Goal: Use online tool/utility: Use online tool/utility

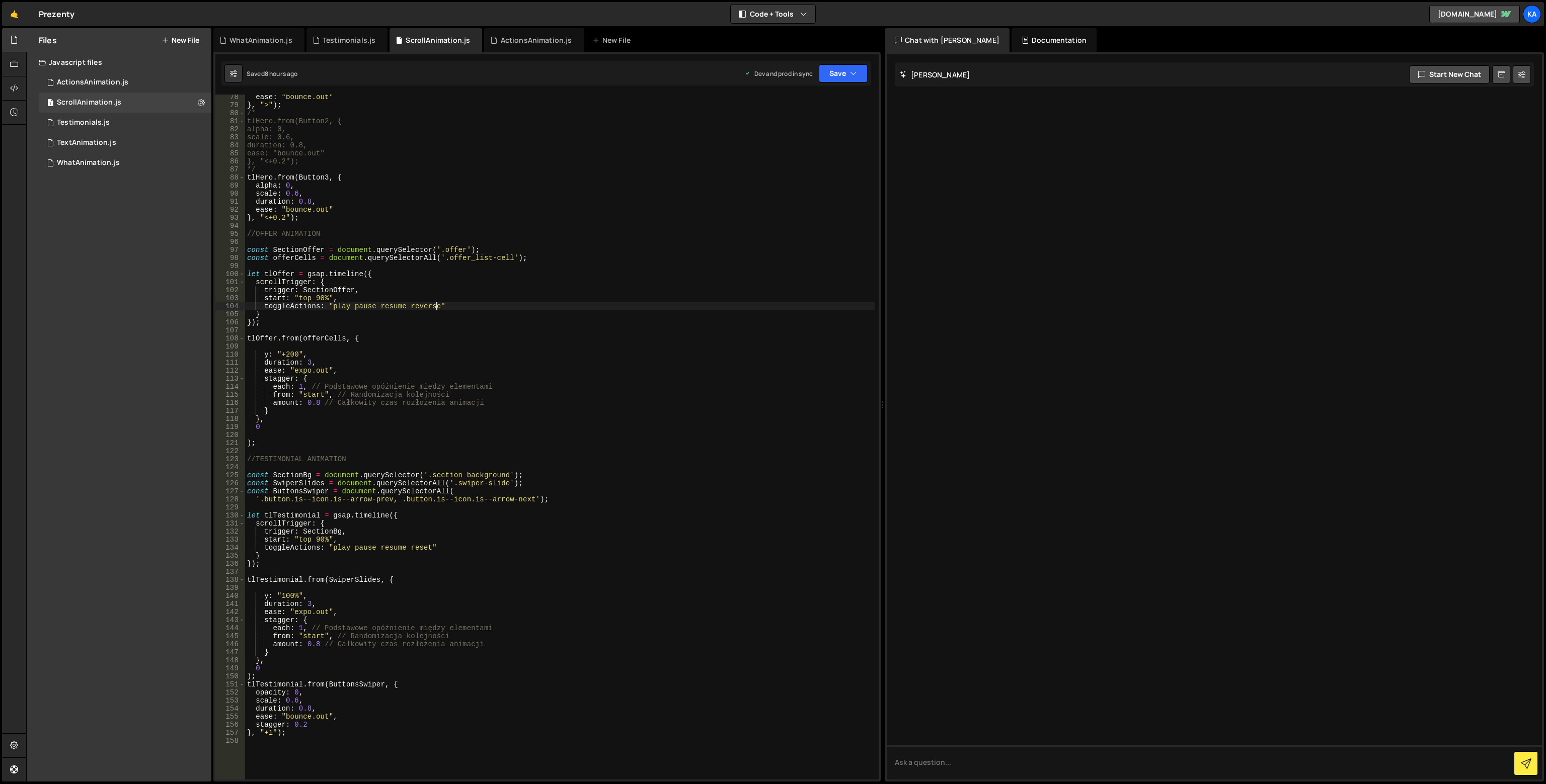
scroll to position [621, 0]
click at [419, 557] on div "ease : "bounce.out" } , ">" ) ; /* tlHero.from(Button2, { alpha: 0, scale: 0.6,…" at bounding box center [559, 443] width 630 height 701
type textarea "}"
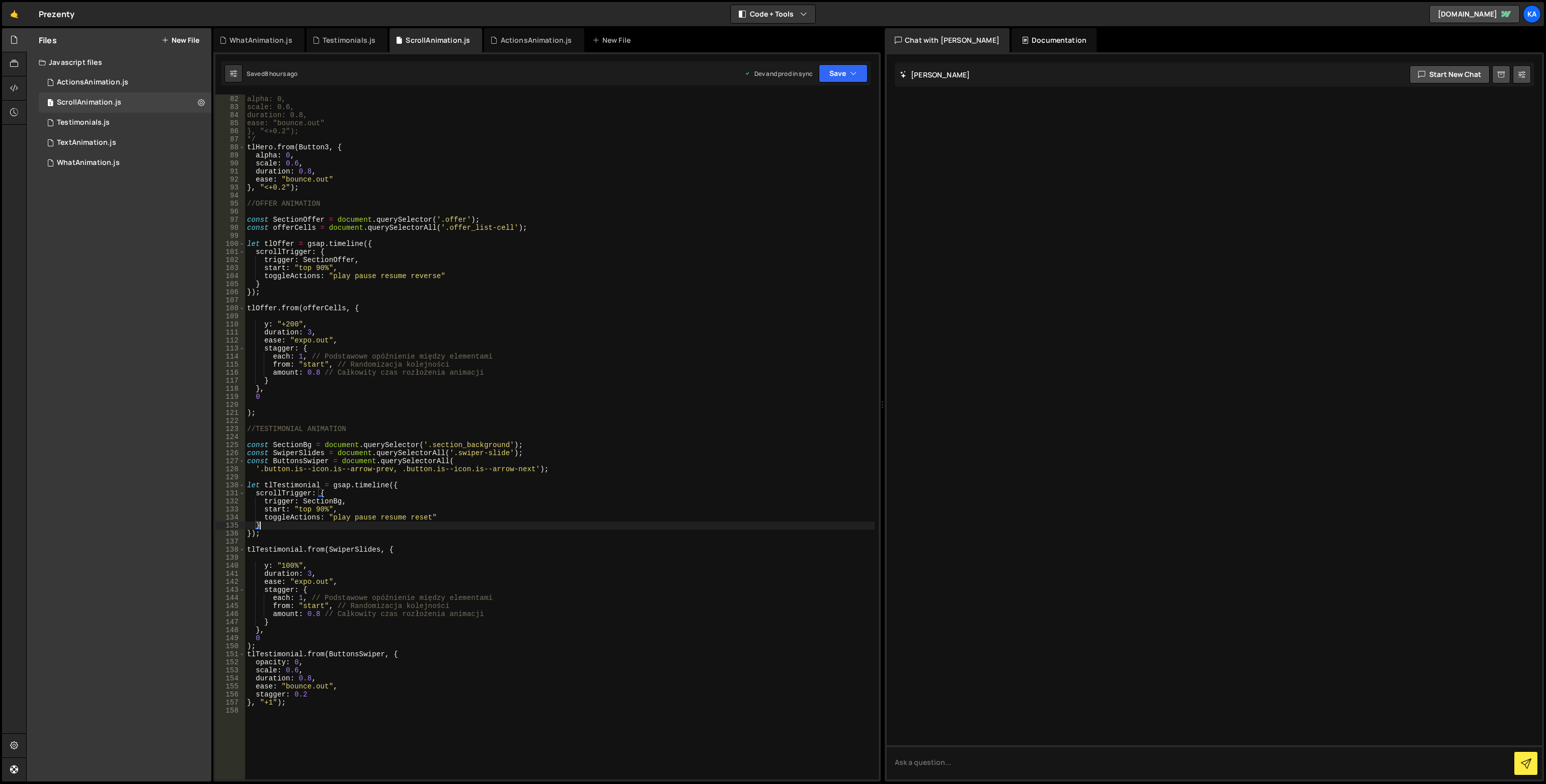
scroll to position [681, 0]
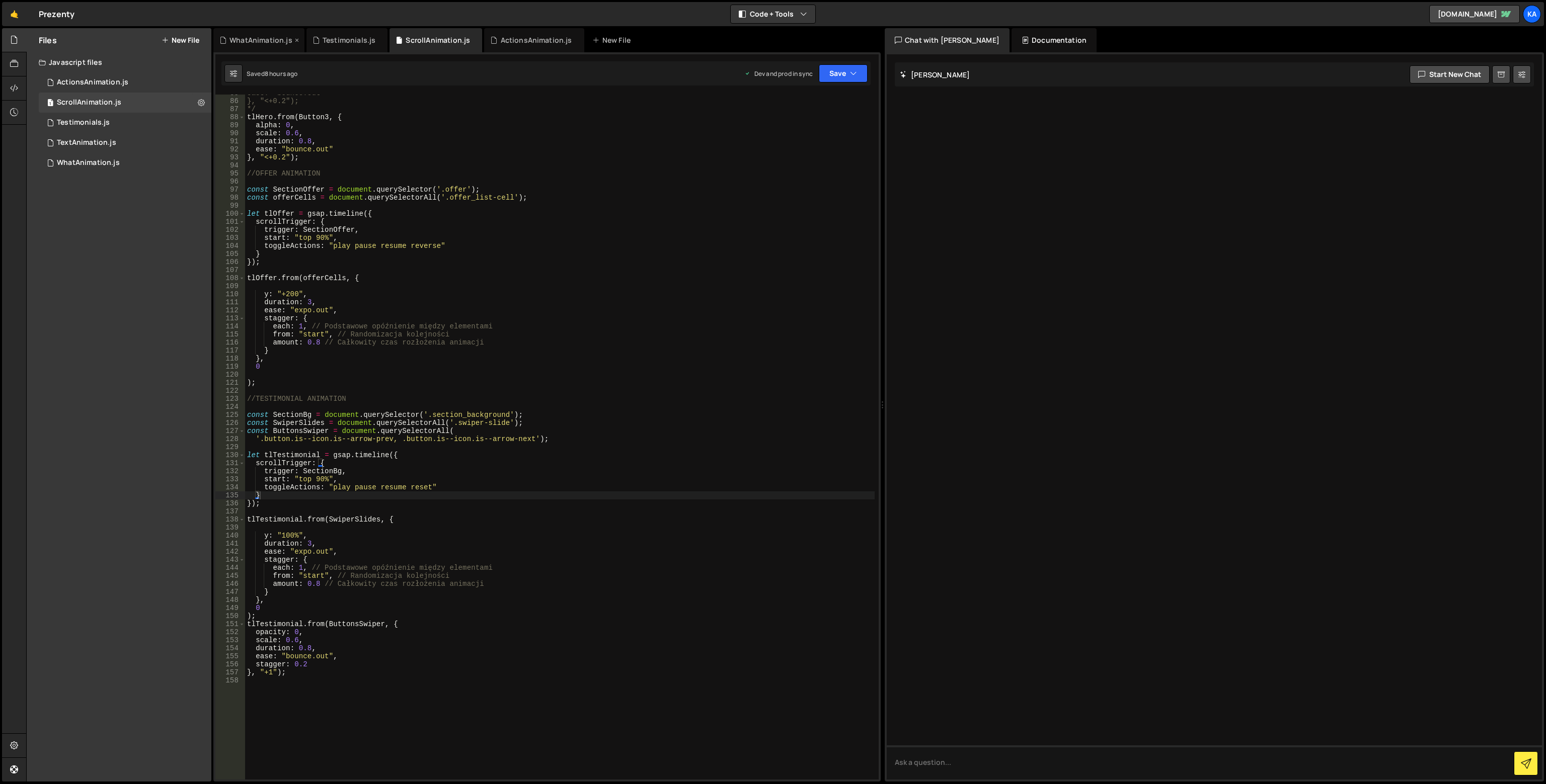
click at [266, 41] on div "WhatAnimation.js" at bounding box center [260, 40] width 63 height 10
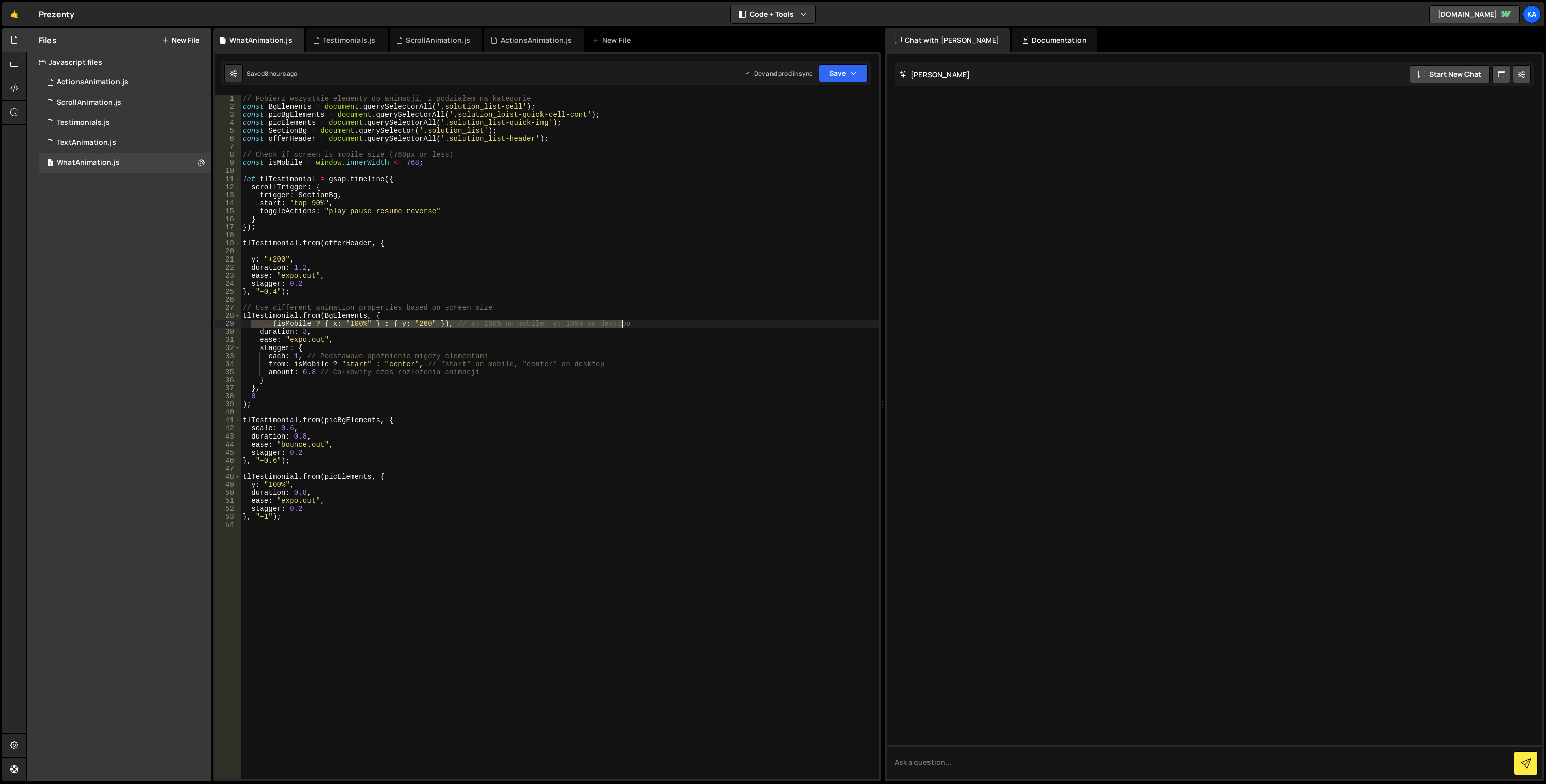
drag, startPoint x: 251, startPoint y: 326, endPoint x: 650, endPoint y: 322, distance: 399.0
click at [650, 322] on div "// Pobierz wszystkie elementy do animacji, z podziałem na kategorie const BgEle…" at bounding box center [559, 445] width 638 height 701
click at [301, 397] on div "// Pobierz wszystkie elementy do animacji, z podziałem na kategorie const BgEle…" at bounding box center [559, 445] width 638 height 701
click at [264, 319] on div "// Pobierz wszystkie elementy do animacji, z podziałem na kategorie const BgEle…" at bounding box center [559, 445] width 638 height 701
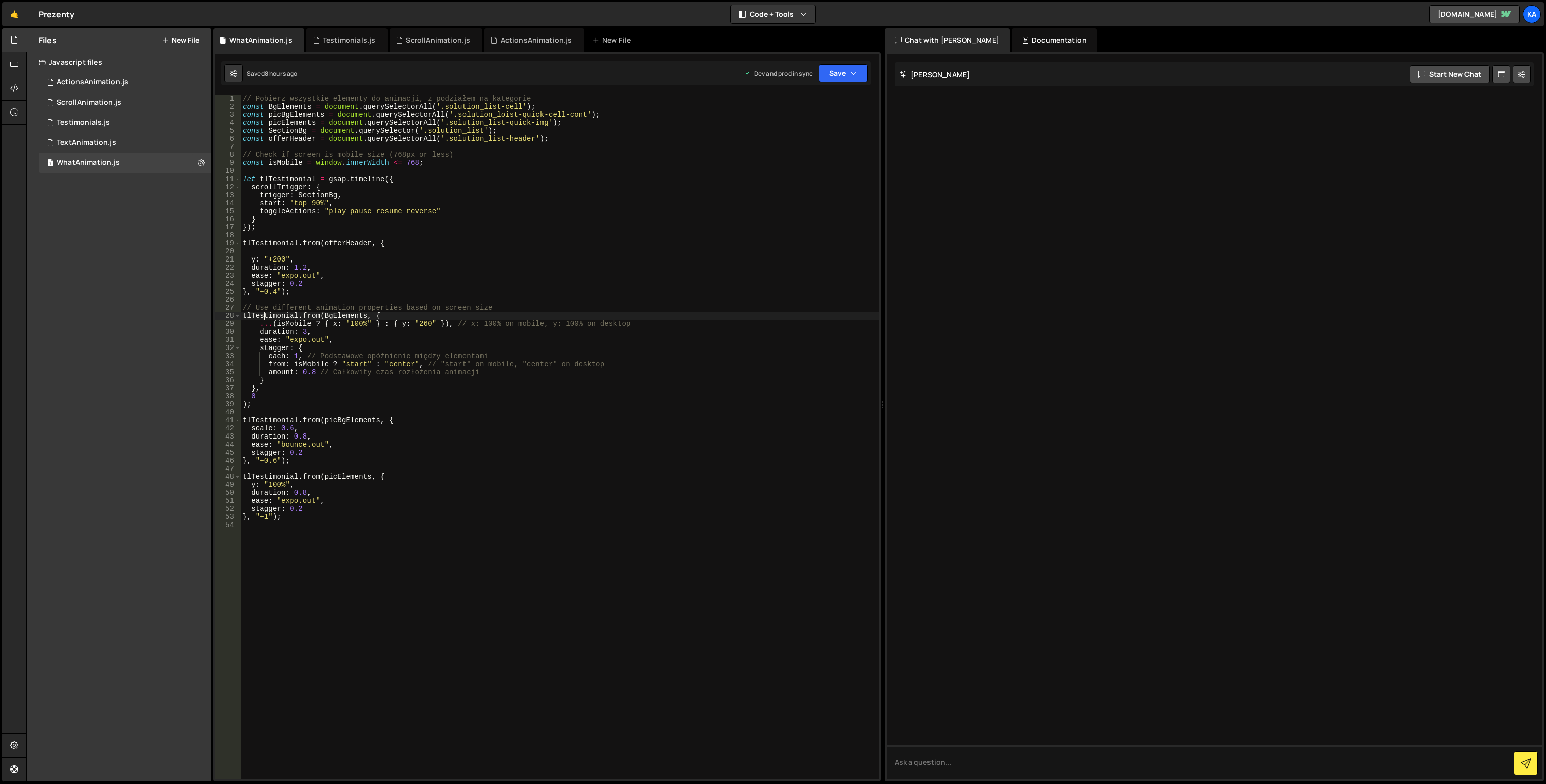
click at [265, 326] on div "// Pobierz wszystkie elementy do animacji, z podziałem na kategorie const BgEle…" at bounding box center [559, 445] width 638 height 701
click at [274, 313] on div "// Pobierz wszystkie elementy do animacji, z podziałem na kategorie const BgEle…" at bounding box center [559, 445] width 638 height 701
drag, startPoint x: 240, startPoint y: 314, endPoint x: 272, endPoint y: 374, distance: 68.0
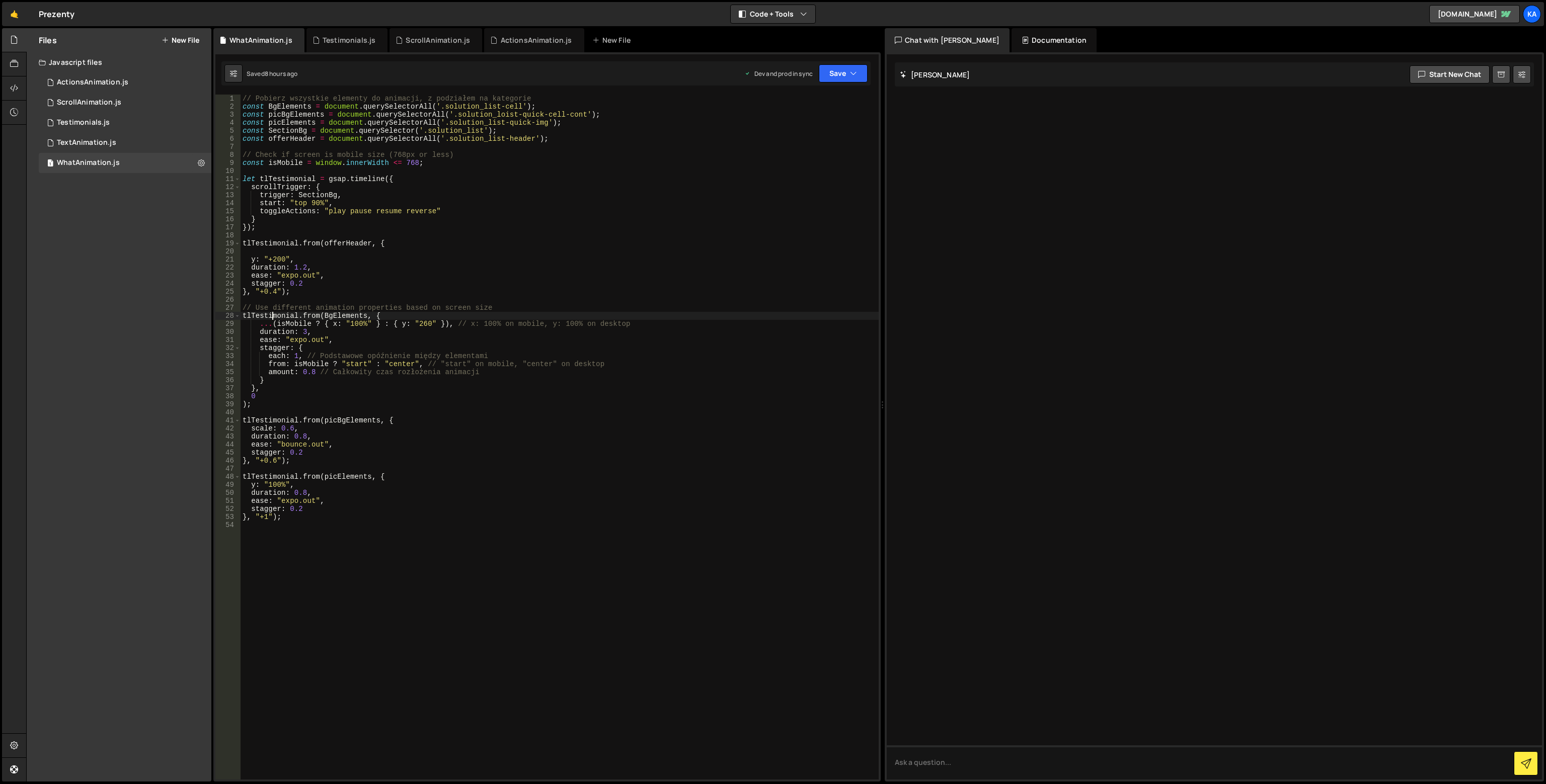
click at [272, 374] on div "tlTestimonial.from(BgElements, { 1 2 3 4 5 6 7 8 9 10 11 12 13 14 15 16 17 18 1…" at bounding box center [547, 437] width 663 height 685
click at [318, 402] on div "// Pobierz wszystkie elementy do animacji, z podziałem na kategorie const BgEle…" at bounding box center [559, 445] width 638 height 701
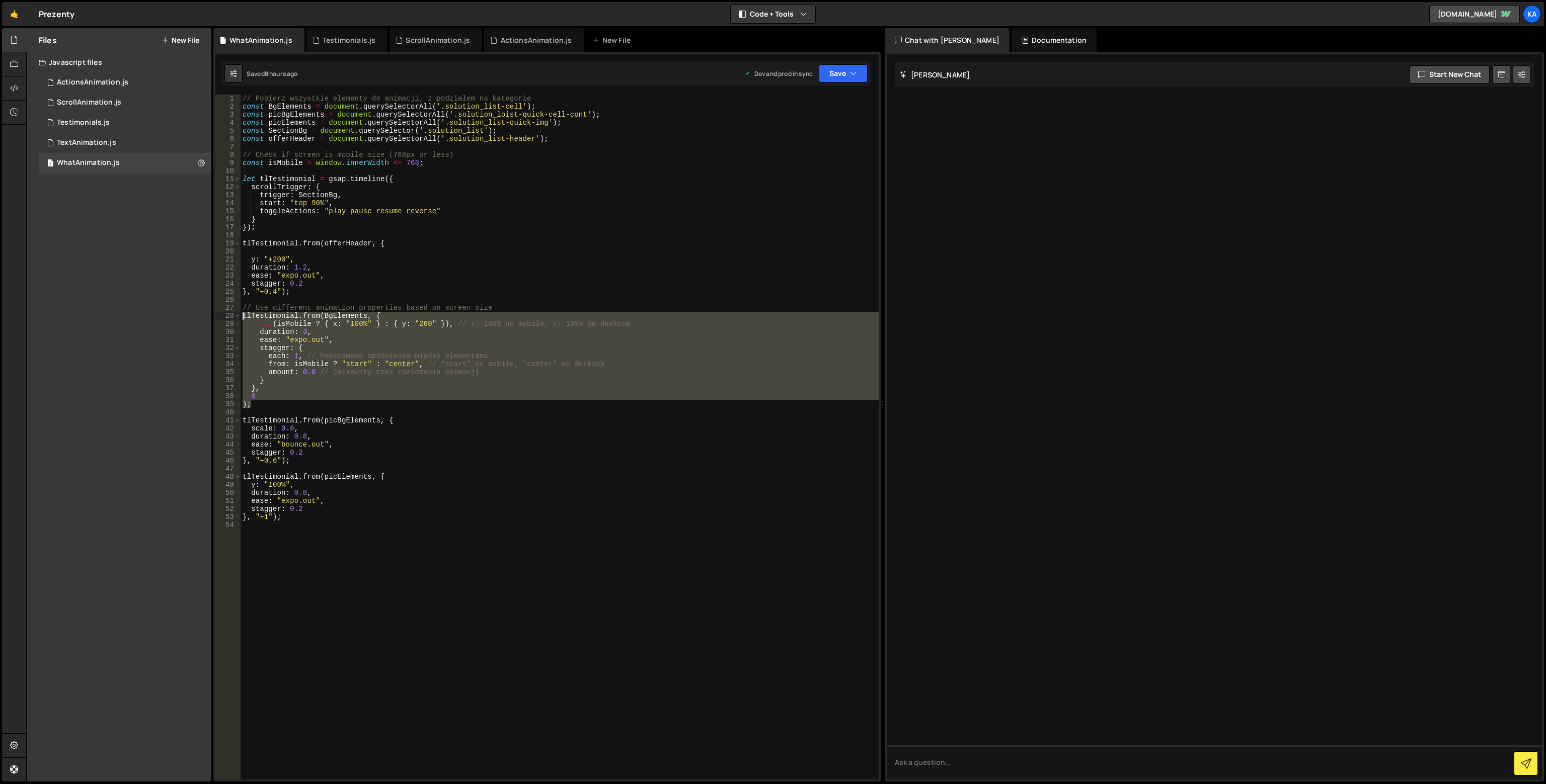
drag, startPoint x: 272, startPoint y: 406, endPoint x: 241, endPoint y: 315, distance: 96.1
click at [241, 315] on div "// Pobierz wszystkie elementy do animacji, z podziałem na kategorie const BgEle…" at bounding box center [559, 445] width 638 height 701
type textarea "tlTestimonial.from(BgElements, { ...(isMobile ? { x: "100%" } : { y: "260" }), …"
click at [420, 43] on div "ScrollAnimation.js" at bounding box center [438, 40] width 64 height 10
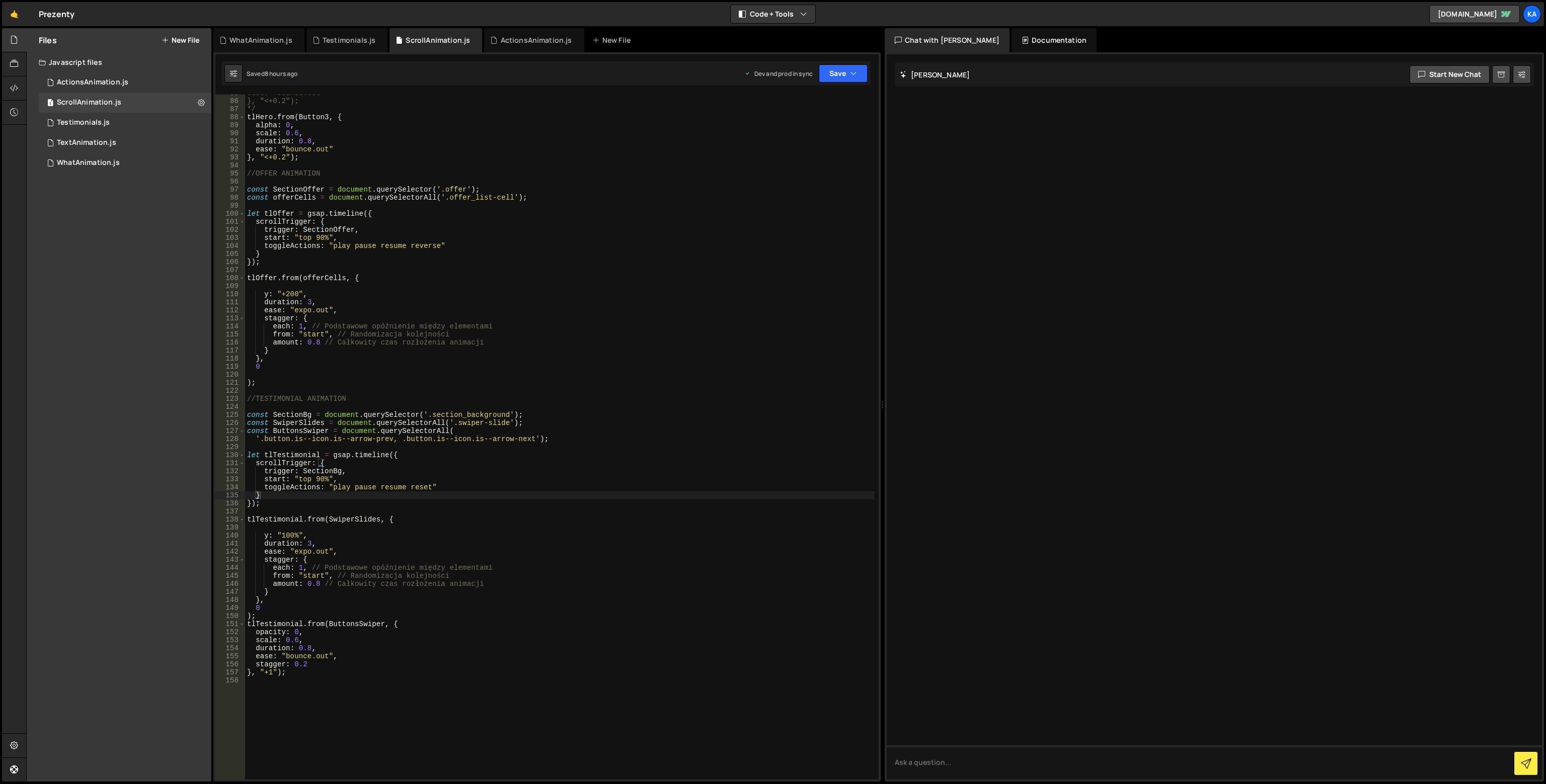
scroll to position [590, 0]
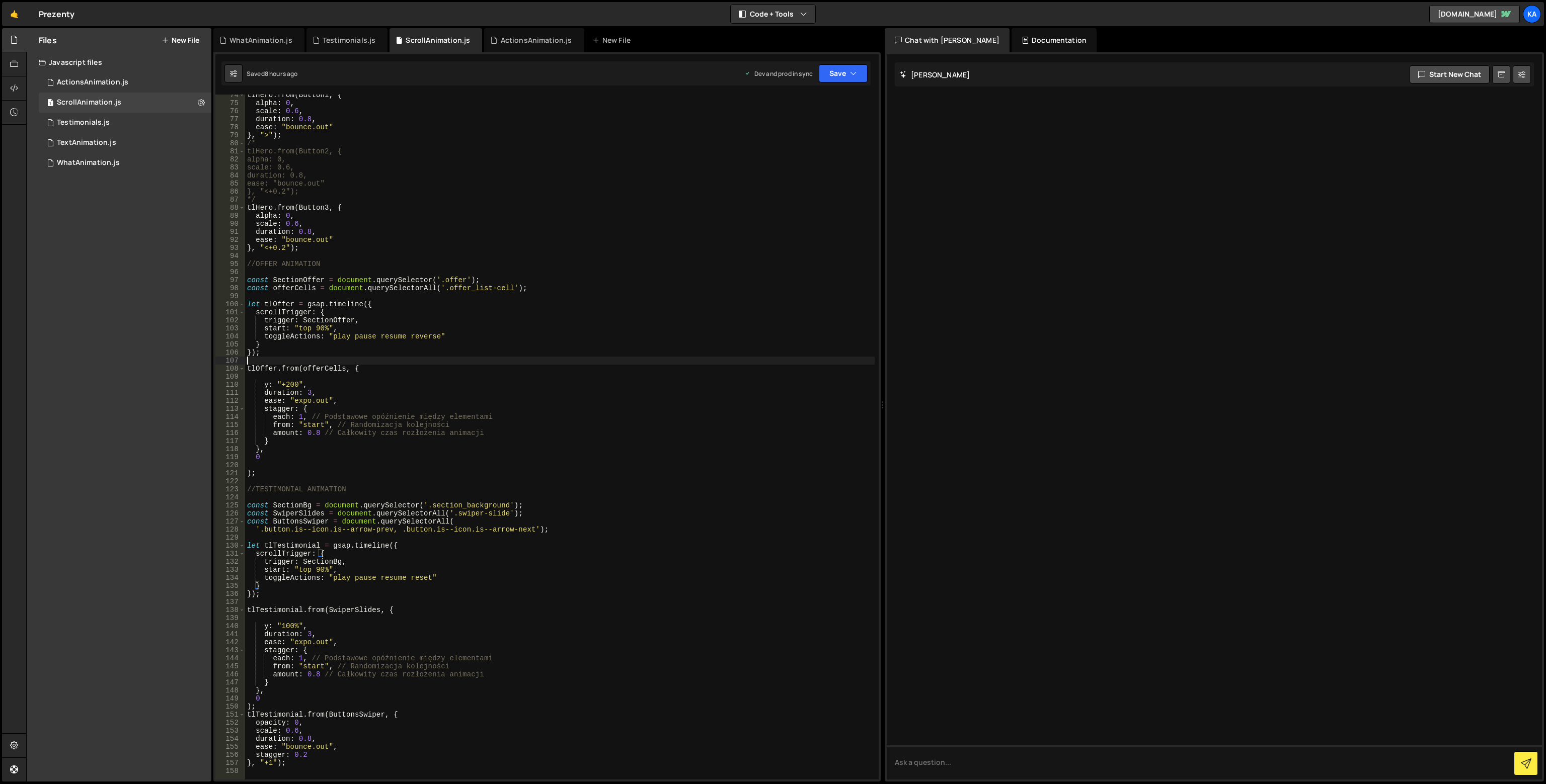
click at [274, 357] on div "tlHero . from ( Button1 , { alpha : 0 , scale : 0.6 , duration : 0.8 , ease : "…" at bounding box center [559, 441] width 630 height 701
paste textarea ");"
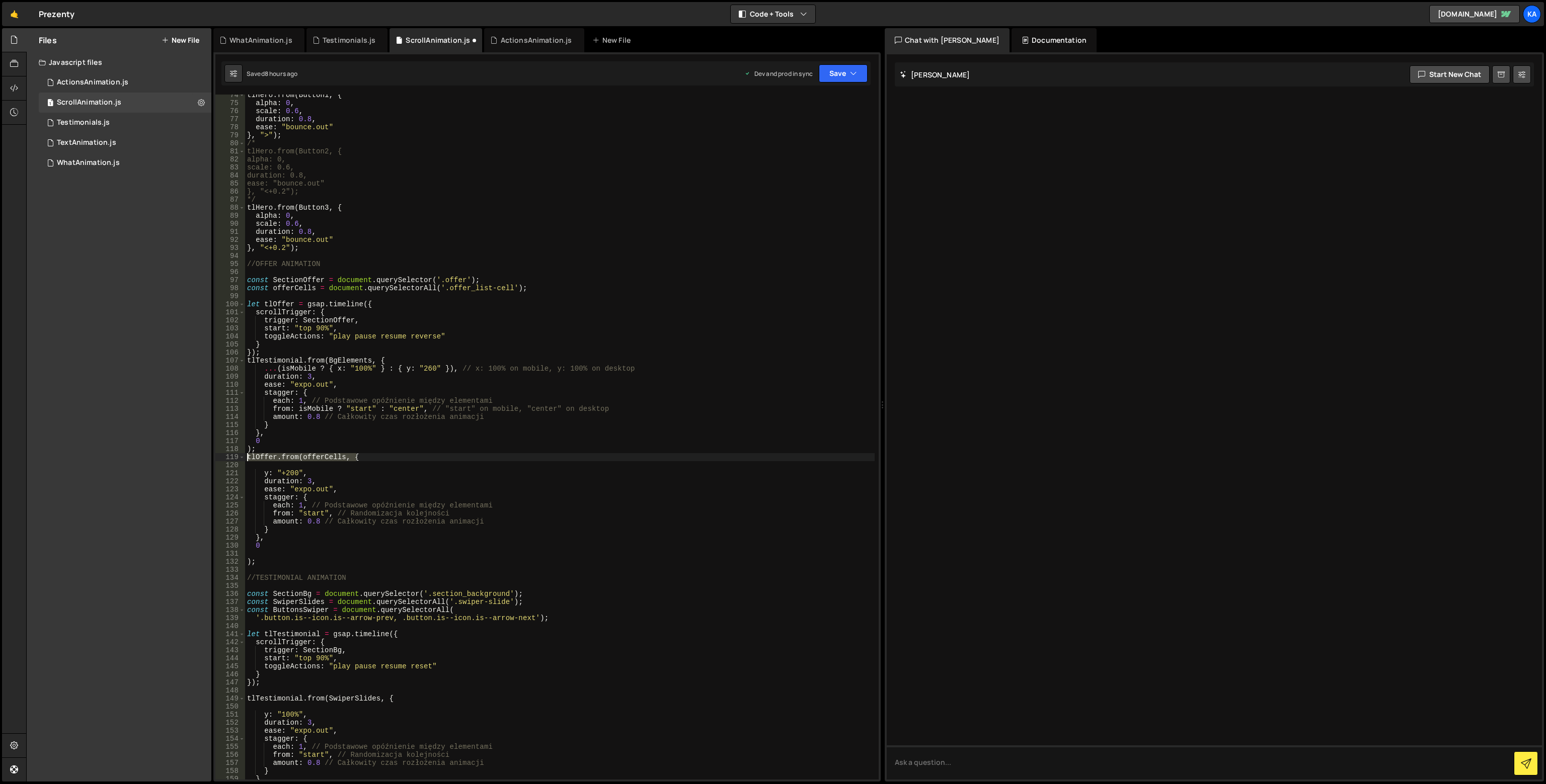
drag, startPoint x: 371, startPoint y: 453, endPoint x: 233, endPoint y: 460, distance: 138.2
click at [233, 460] on div "); 74 75 76 77 78 79 80 81 82 83 84 85 86 87 88 89 90 91 92 93 94 95 96 97 98 9…" at bounding box center [547, 437] width 663 height 685
drag, startPoint x: 392, startPoint y: 358, endPoint x: 247, endPoint y: 364, distance: 145.1
click at [247, 364] on div "tlHero . from ( Button1 , { alpha : 0 , scale : 0.6 , duration : 0.8 , ease : "…" at bounding box center [559, 441] width 630 height 701
paste textarea "Offer.from(offerCell"
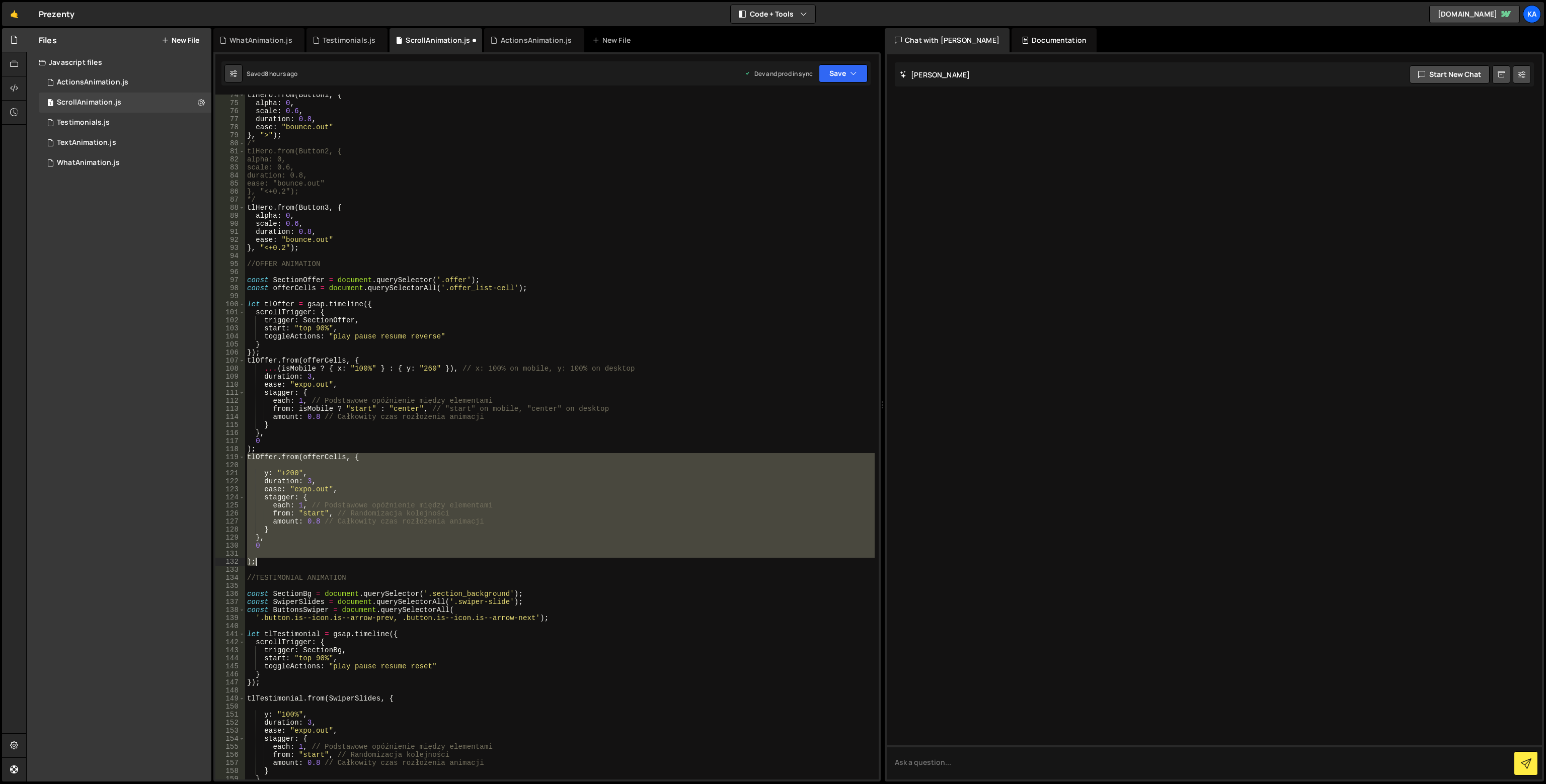
drag, startPoint x: 247, startPoint y: 458, endPoint x: 346, endPoint y: 559, distance: 141.4
click at [346, 559] on div "tlHero . from ( Button1 , { alpha : 0 , scale : 0.6 , duration : 0.8 , ease : "…" at bounding box center [559, 441] width 630 height 701
type textarea ");"
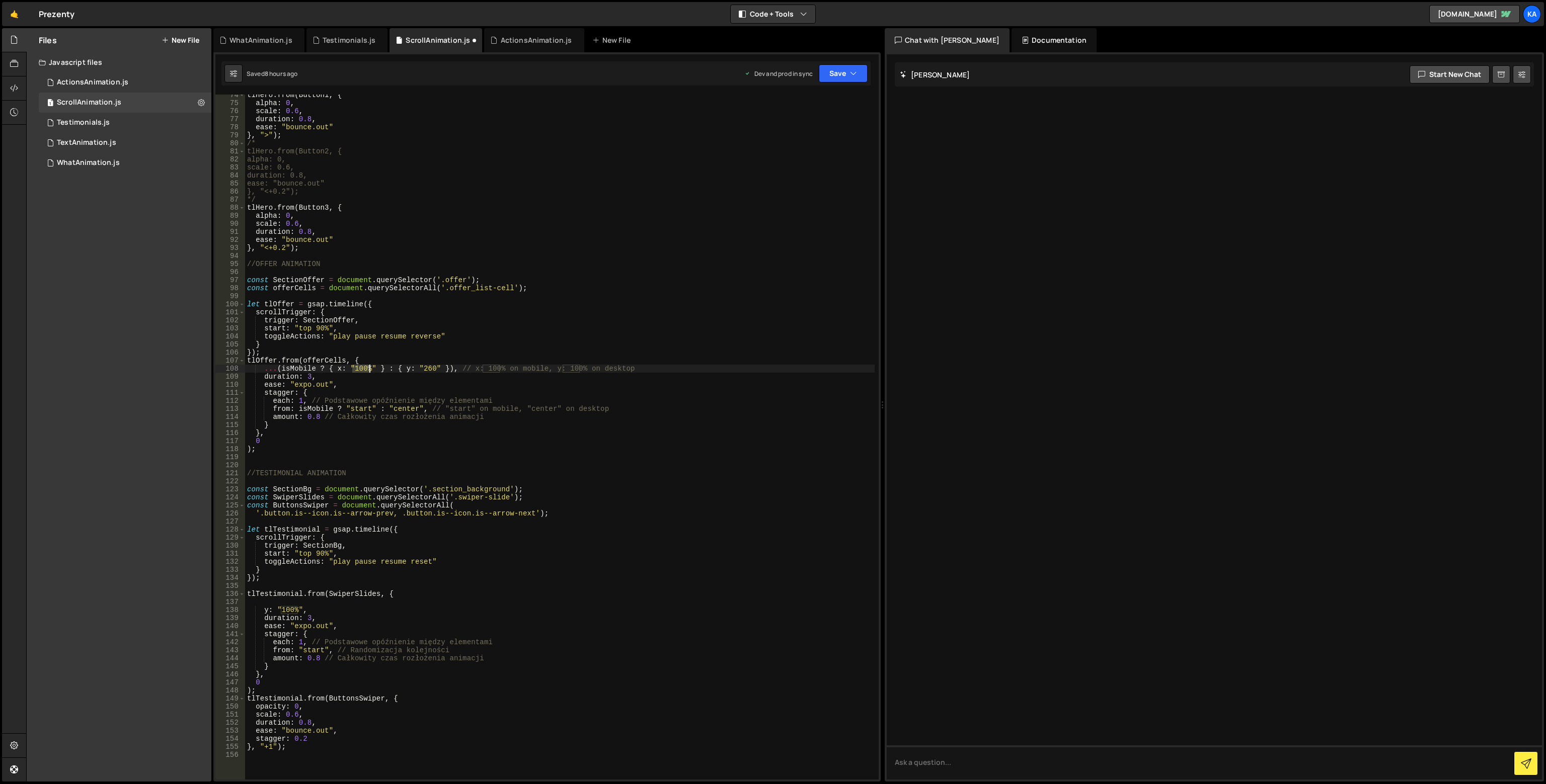
drag, startPoint x: 354, startPoint y: 369, endPoint x: 367, endPoint y: 369, distance: 13.0
click at [367, 369] on div "tlHero . from ( Button1 , { alpha : 0 , scale : 0.6 , duration : 0.8 , ease : "…" at bounding box center [559, 441] width 630 height 701
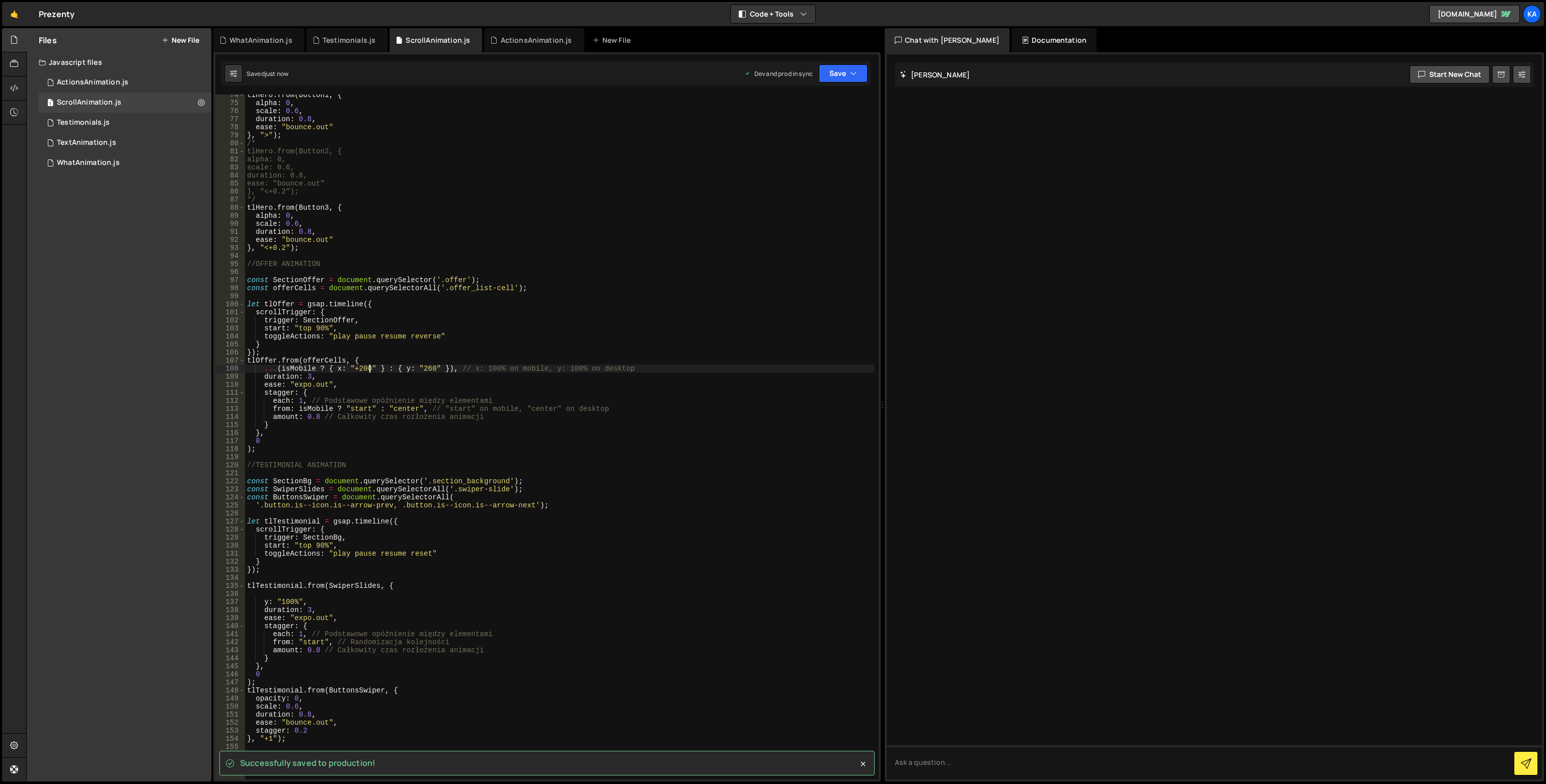
type textarea "...(isMobile ? { x: "+200" } : { y: "260" }), // x: 100% on mobile, y: 100% on …"
